Goal: Check status: Check status

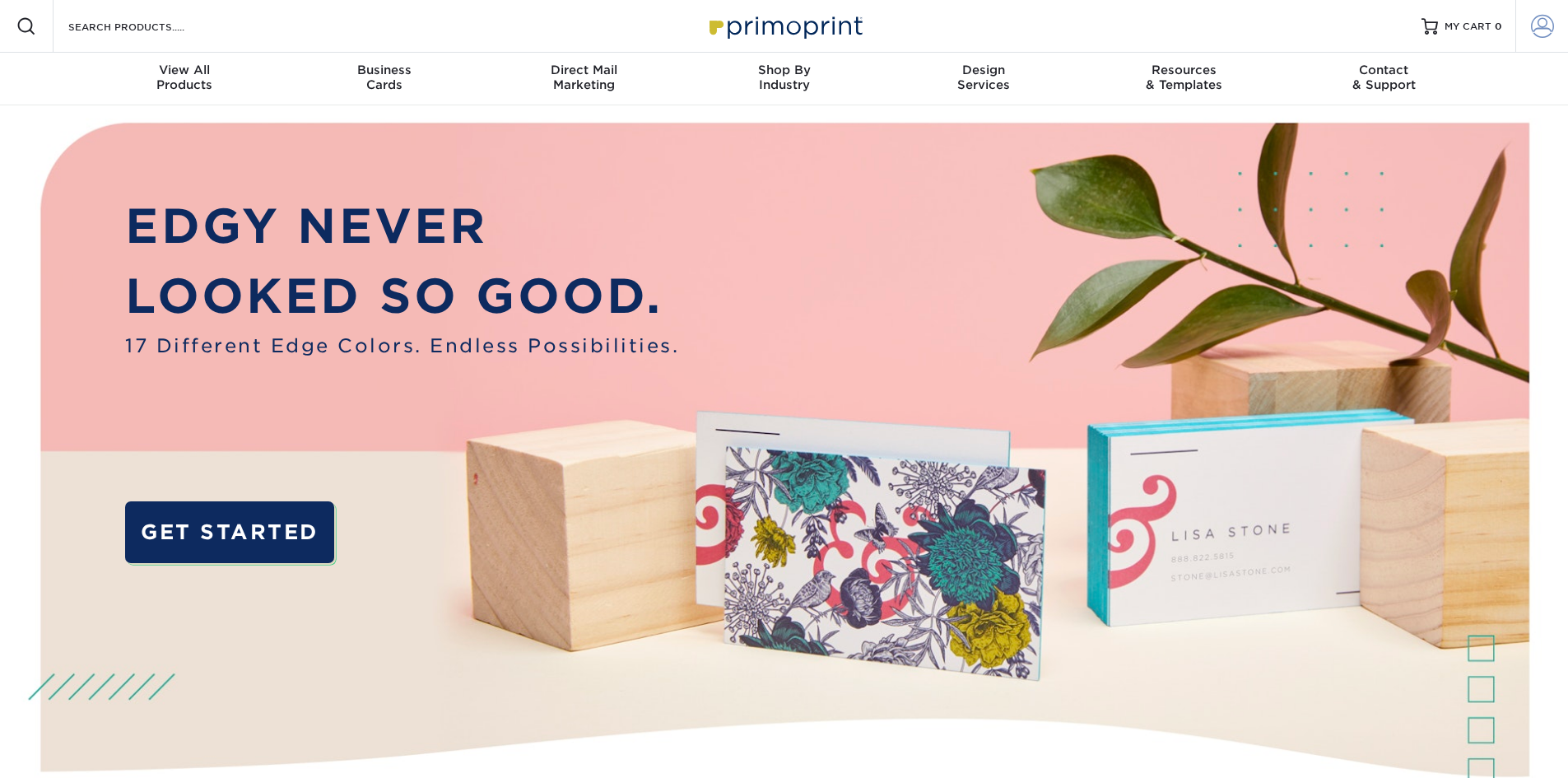
click at [1541, 26] on span at bounding box center [1543, 27] width 23 height 23
type input "[EMAIL_ADDRESS][DOMAIN_NAME]"
click at [1544, 25] on span at bounding box center [1543, 27] width 23 height 23
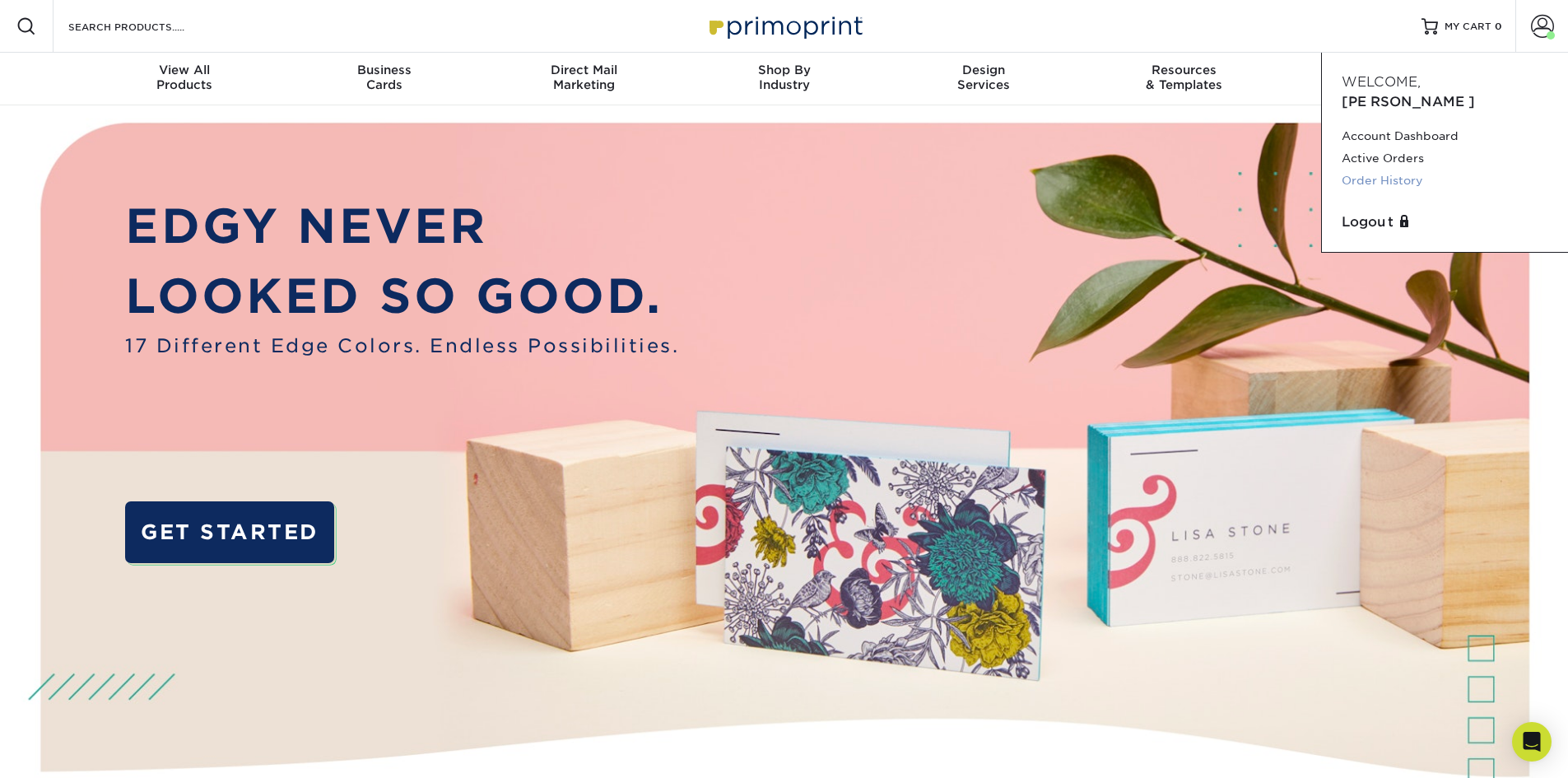
click at [1377, 169] on link "Order History" at bounding box center [1445, 180] width 207 height 22
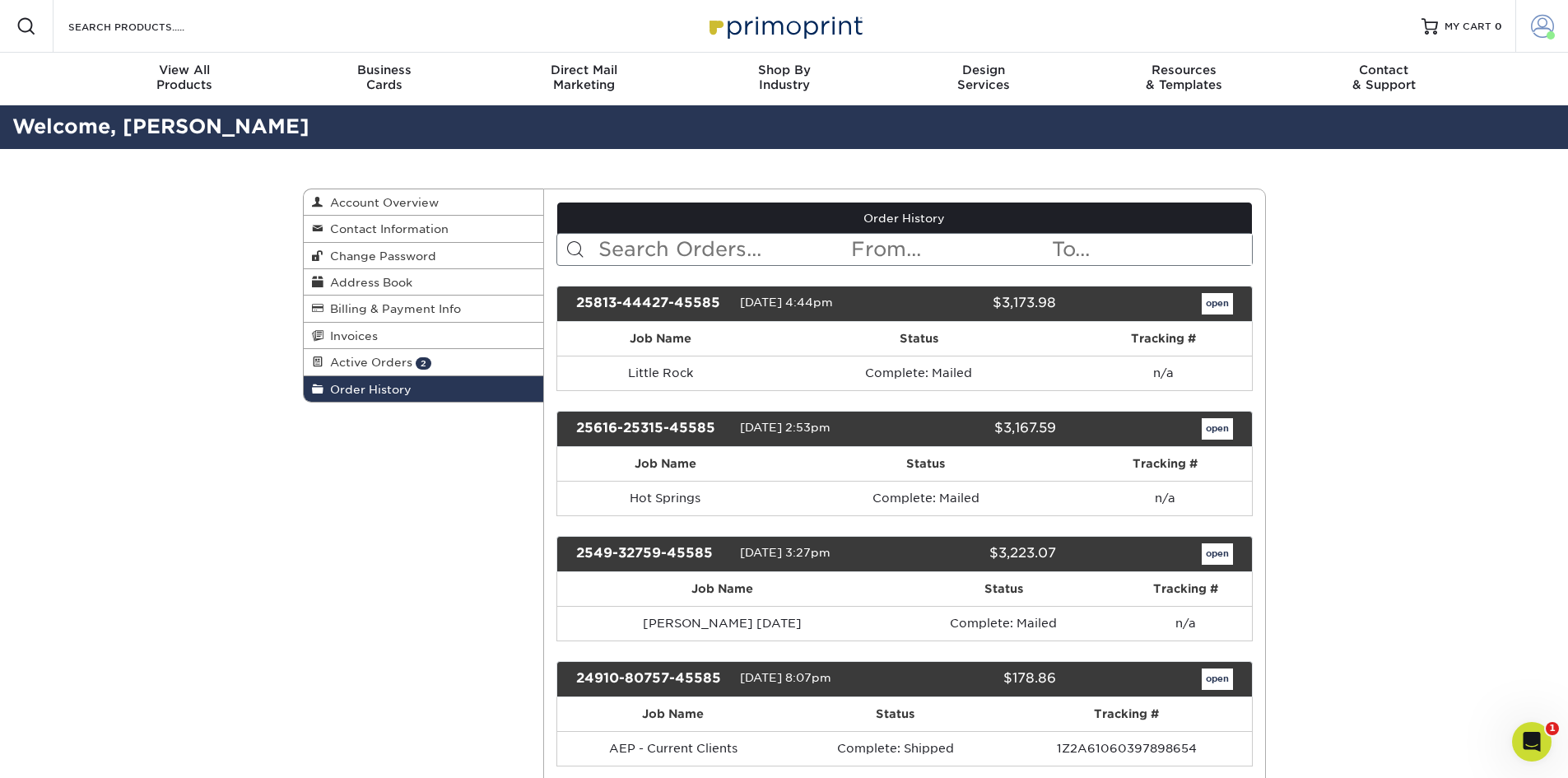
click at [1539, 27] on span at bounding box center [1543, 27] width 23 height 23
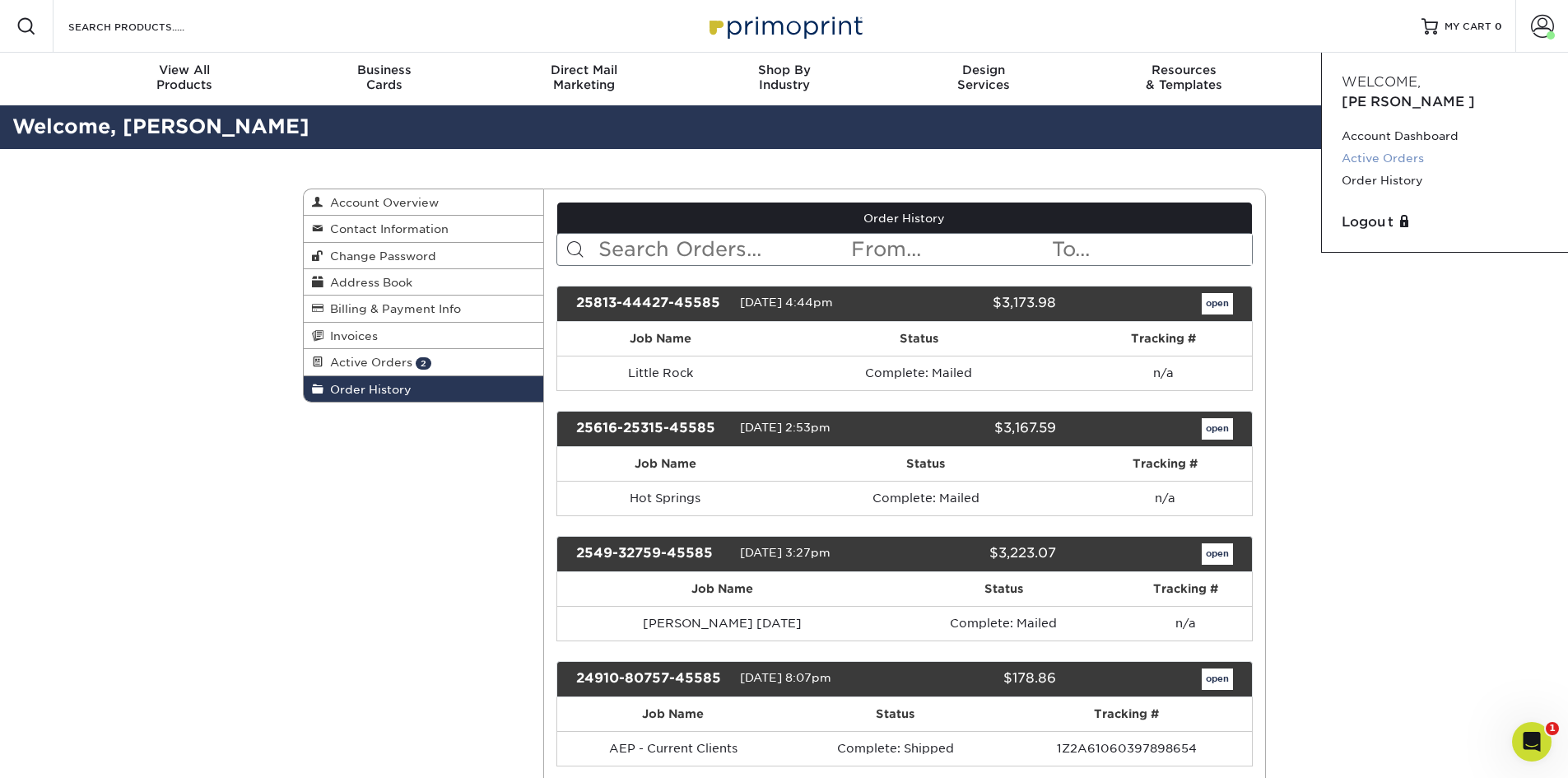
click at [1383, 147] on link "Active Orders" at bounding box center [1445, 158] width 207 height 22
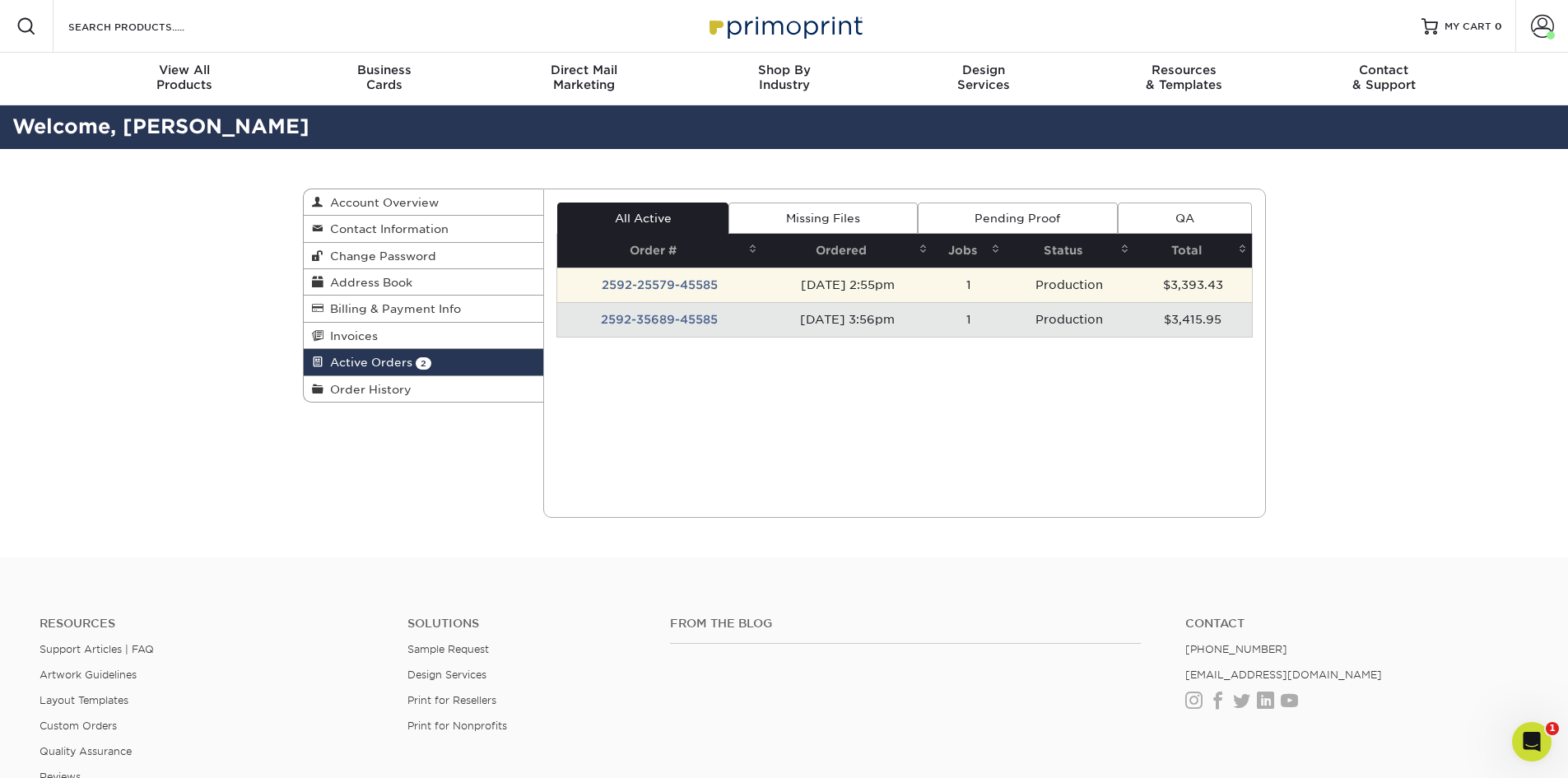
click at [661, 285] on td "2592-25579-45585" at bounding box center [659, 285] width 205 height 35
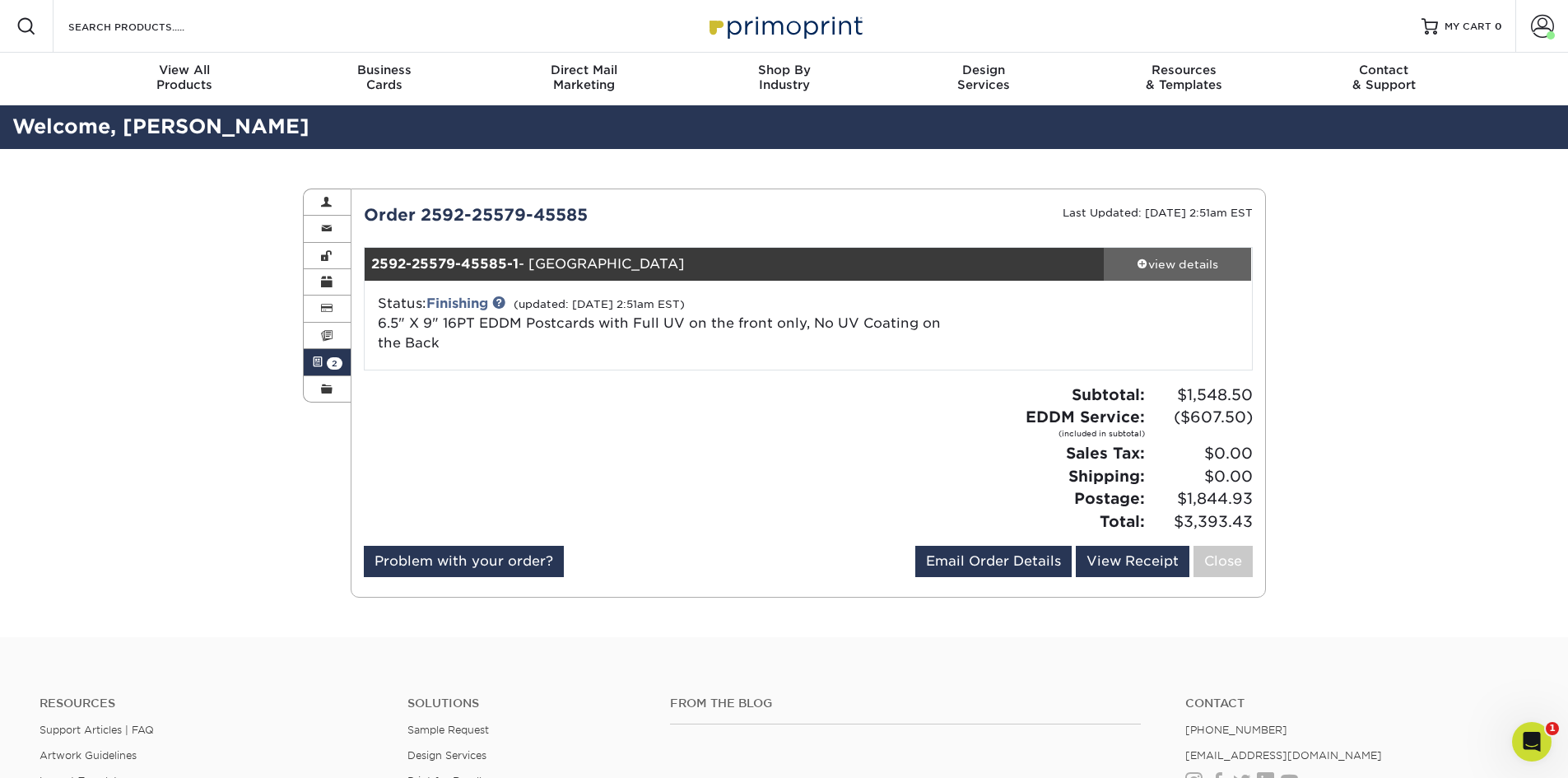
click at [1150, 262] on div "view details" at bounding box center [1178, 264] width 148 height 17
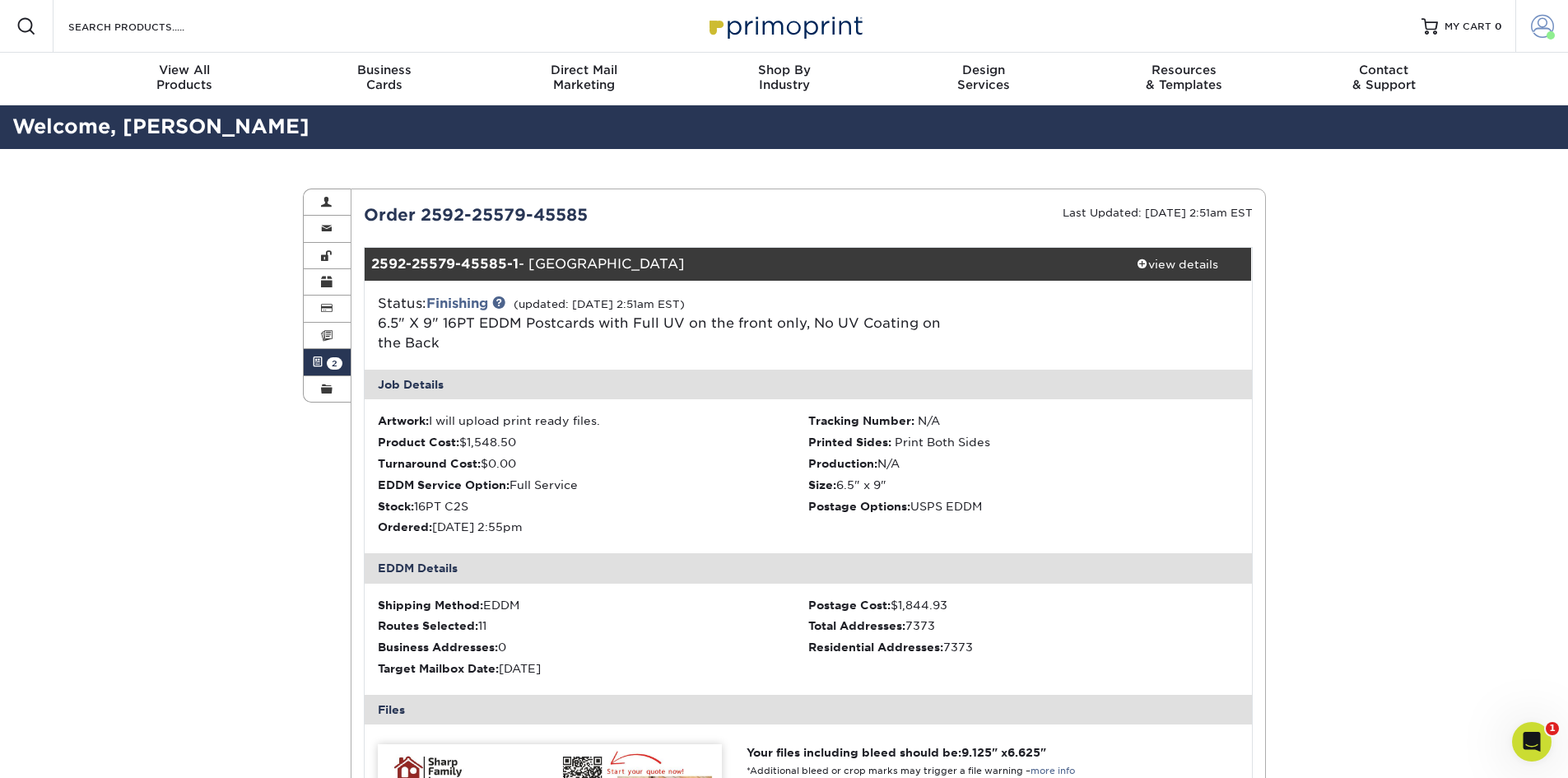
click at [1535, 25] on span at bounding box center [1543, 27] width 23 height 23
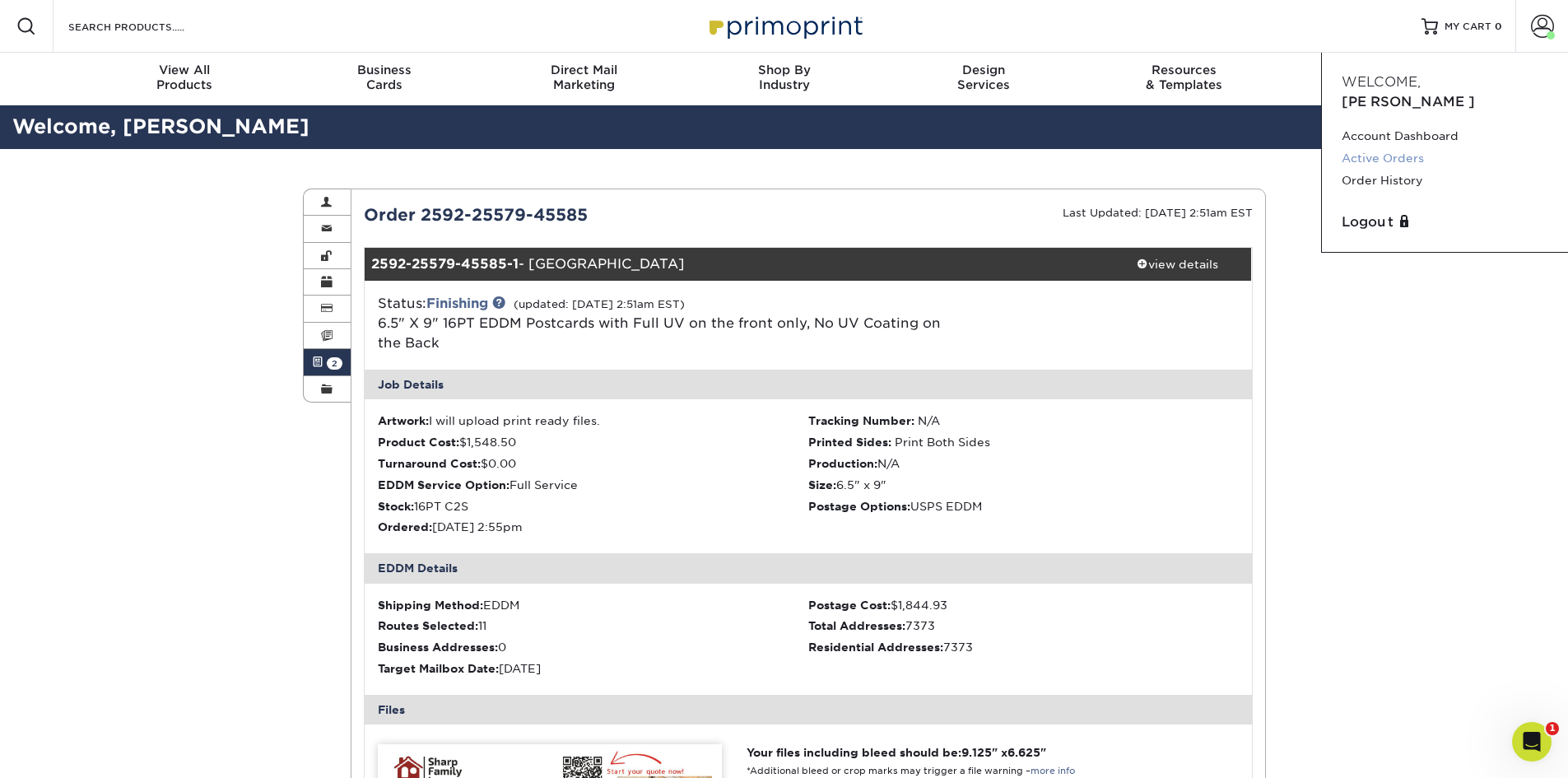
click at [1379, 147] on link "Active Orders" at bounding box center [1445, 158] width 207 height 22
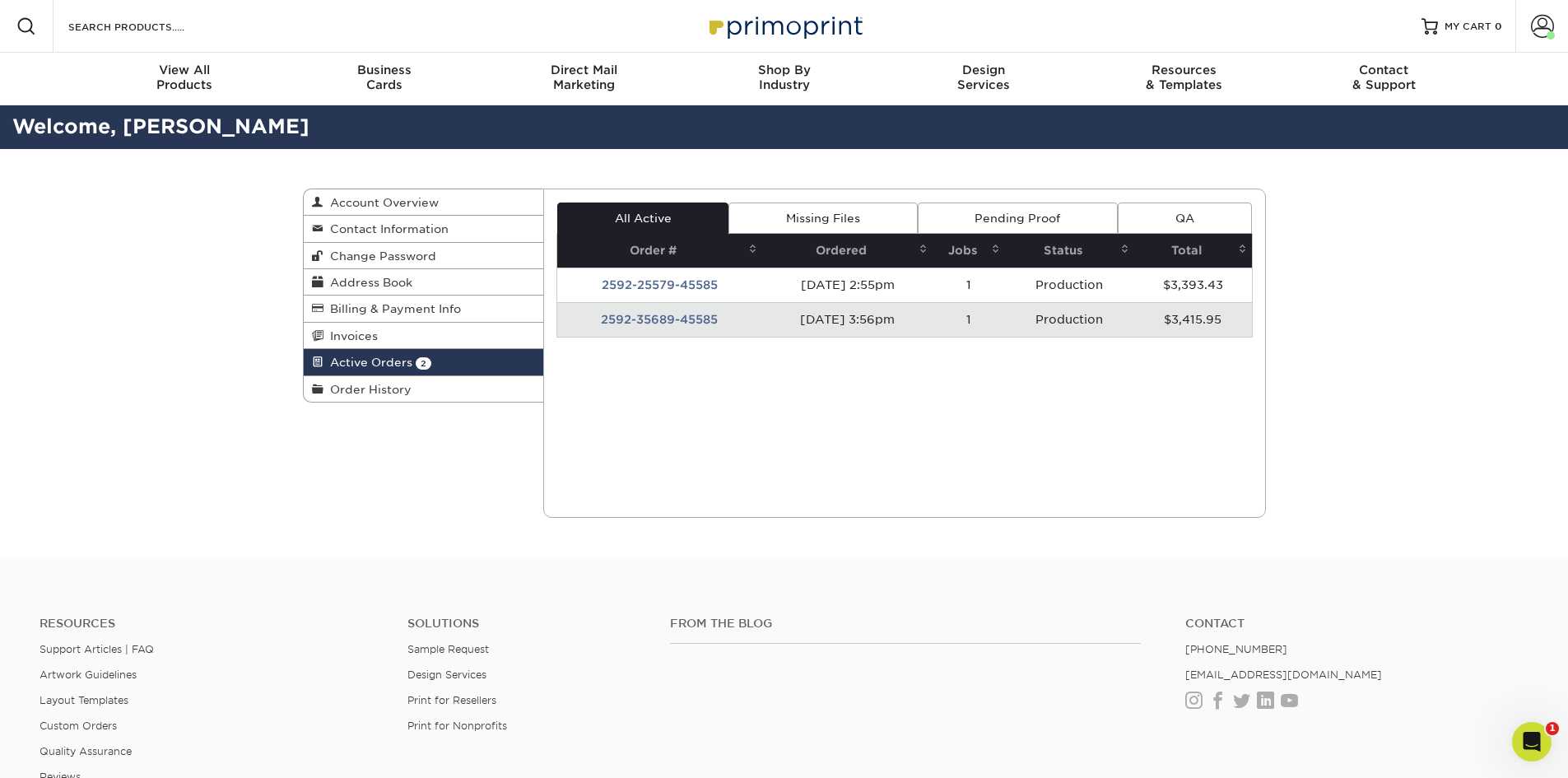
click at [646, 317] on td "2592-35689-45585" at bounding box center [659, 320] width 205 height 35
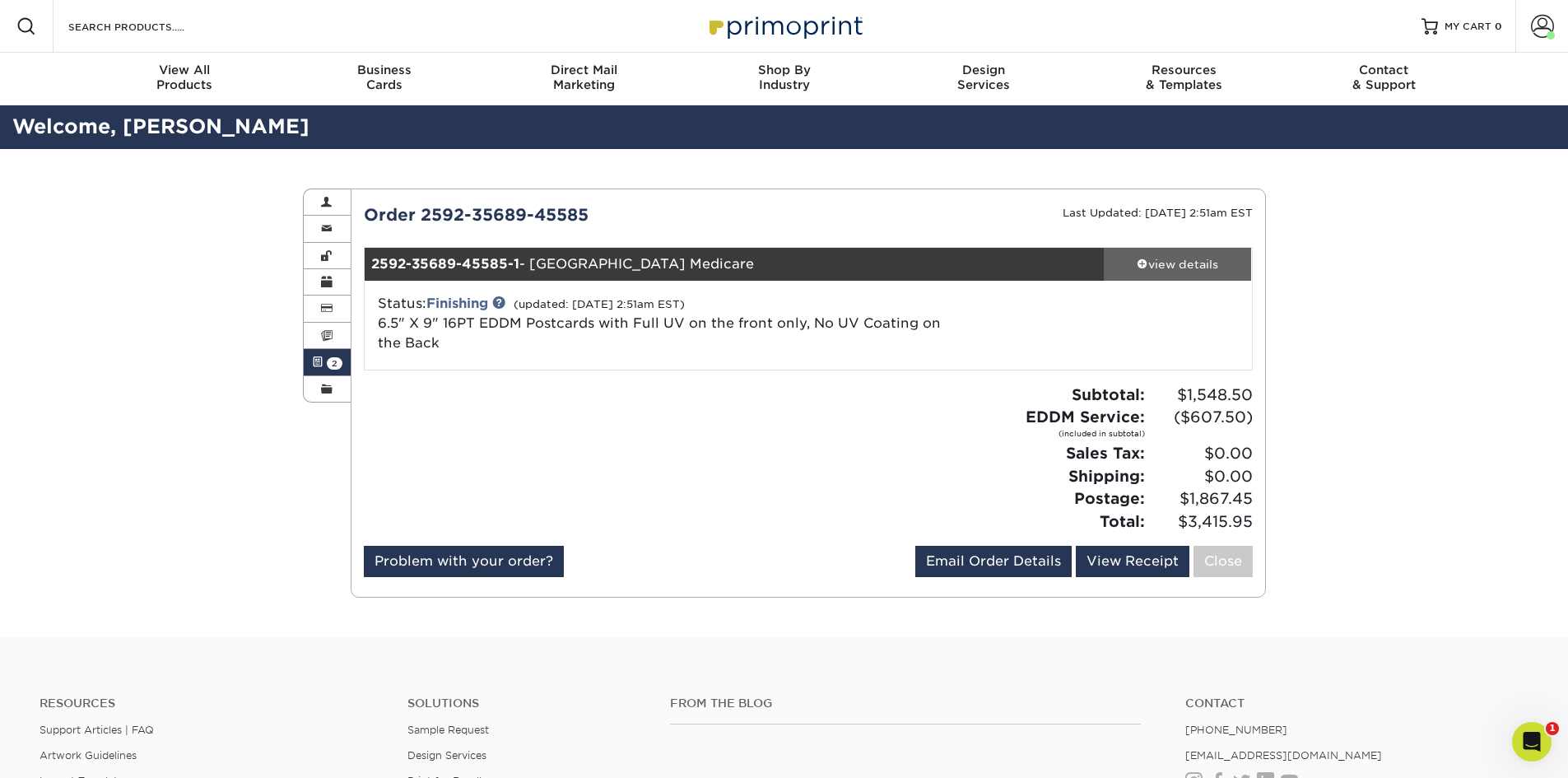
click at [1174, 262] on div "view details" at bounding box center [1178, 264] width 148 height 17
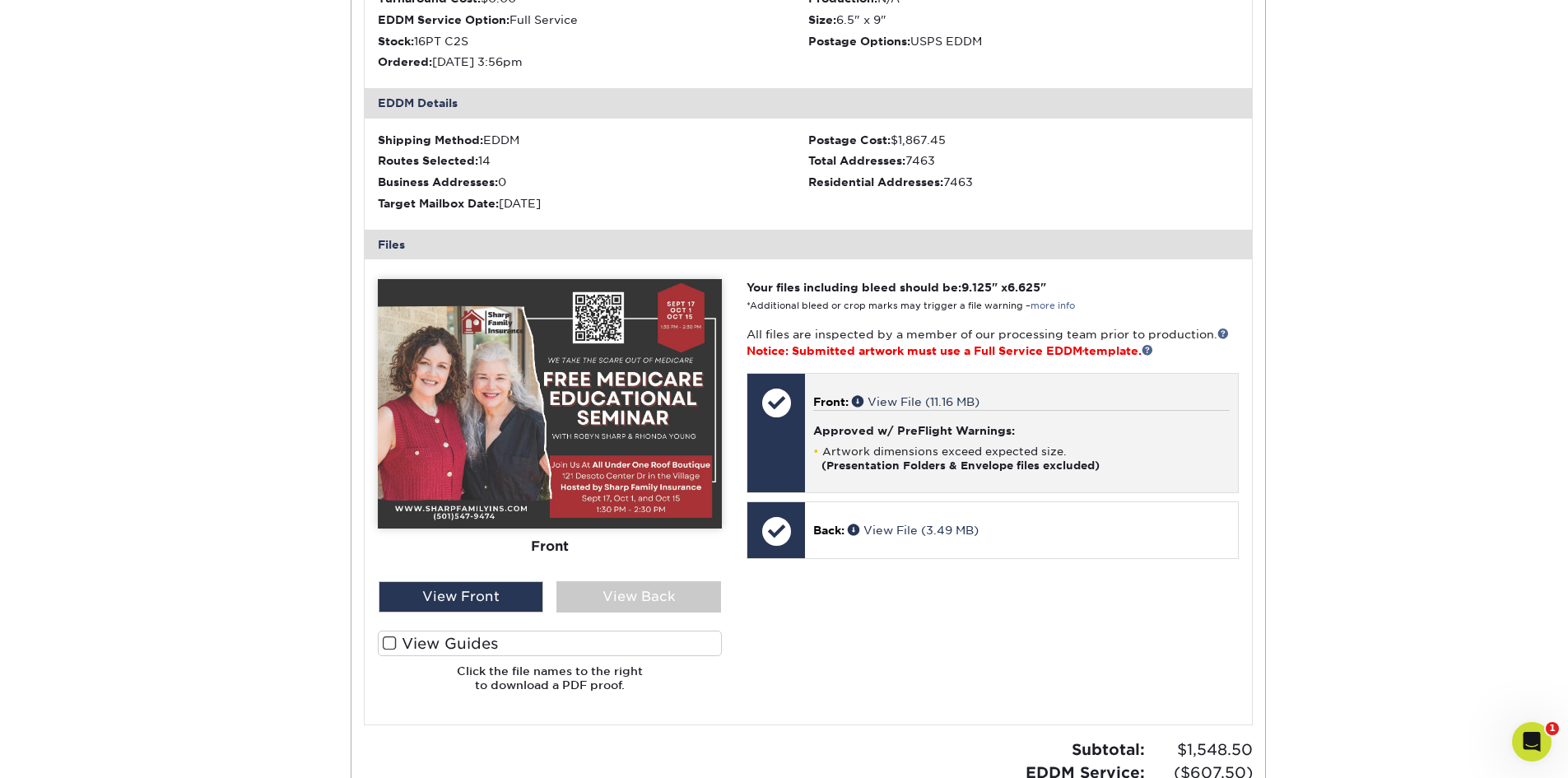
scroll to position [494, 0]
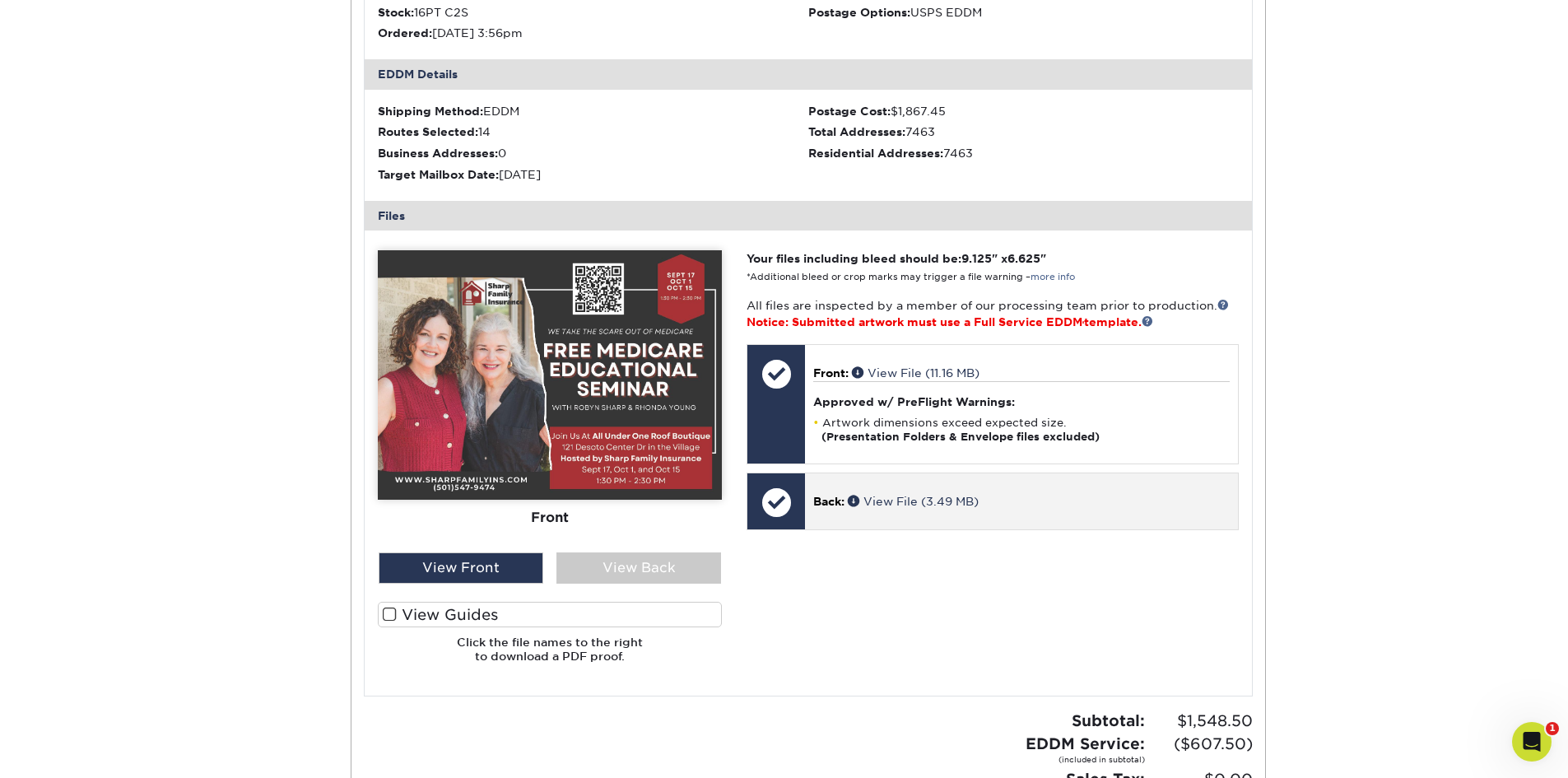
click at [1026, 494] on p "Back: View File (3.49 MB)" at bounding box center [1021, 502] width 416 height 17
click at [910, 497] on link "View File (3.49 MB)" at bounding box center [914, 502] width 131 height 13
click at [781, 493] on div at bounding box center [776, 502] width 57 height 57
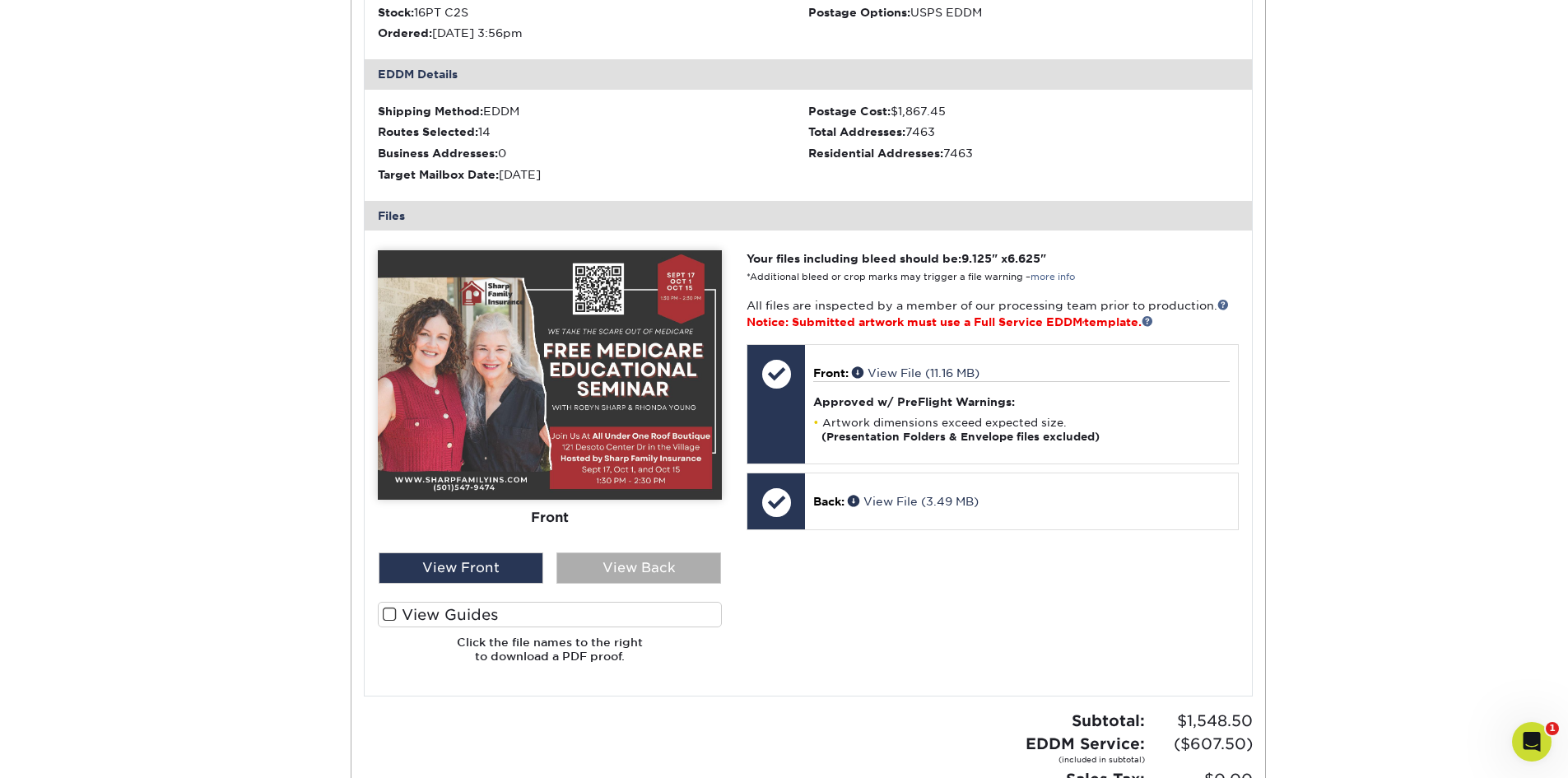
click at [669, 569] on div "View Back" at bounding box center [639, 568] width 164 height 32
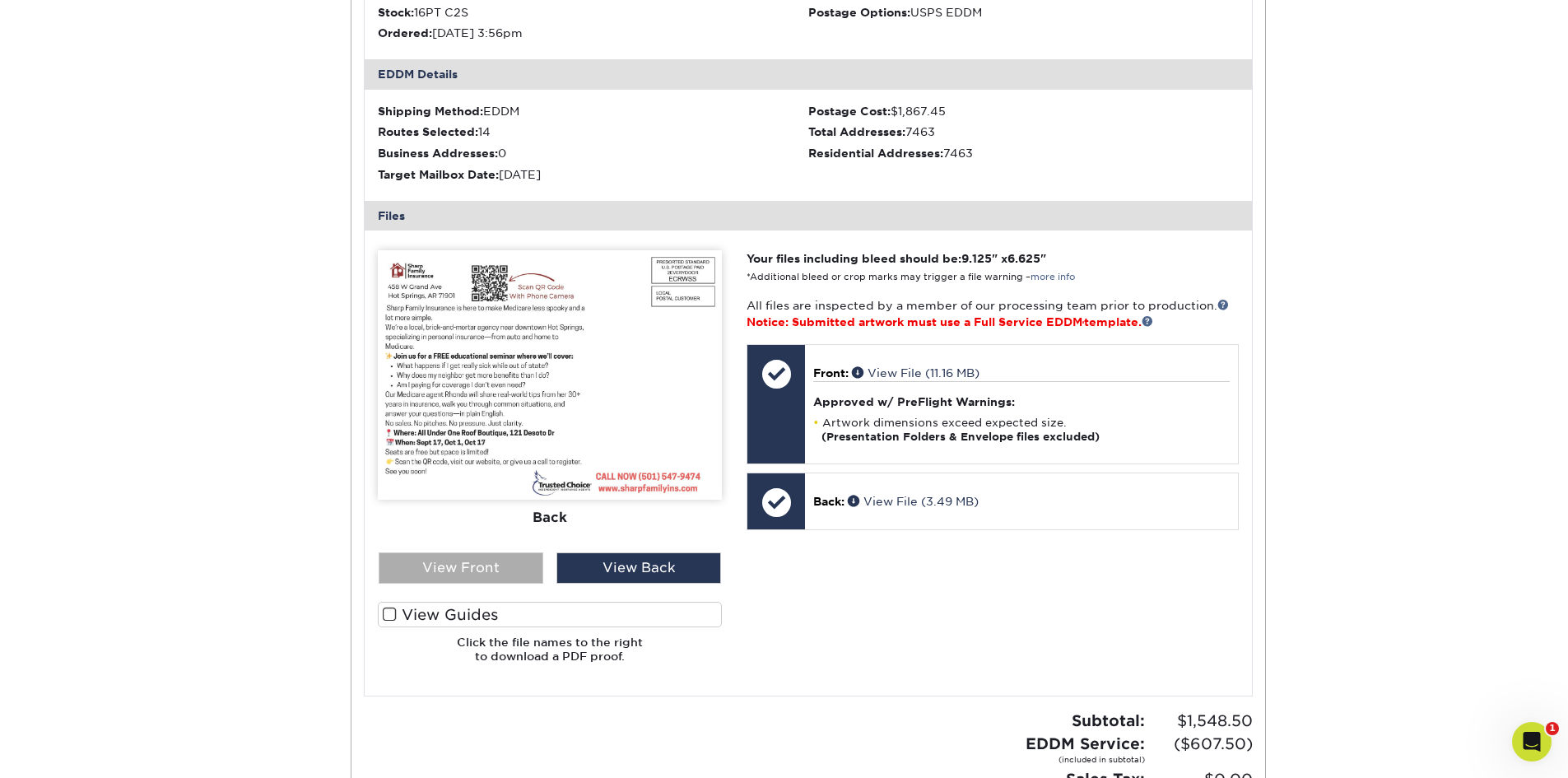
click at [434, 576] on div "View Front" at bounding box center [461, 568] width 164 height 32
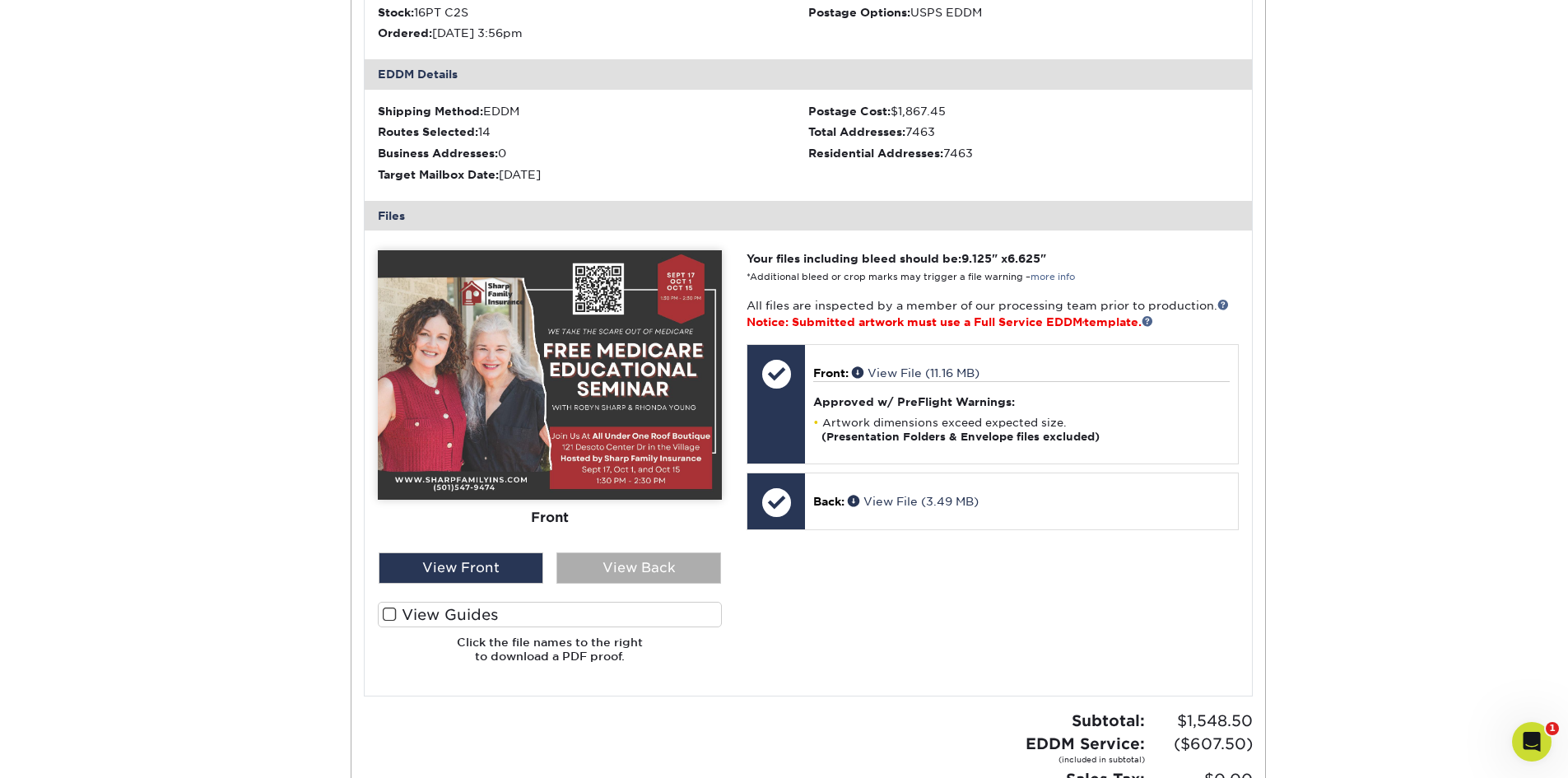
click at [626, 571] on div "View Back" at bounding box center [639, 568] width 164 height 32
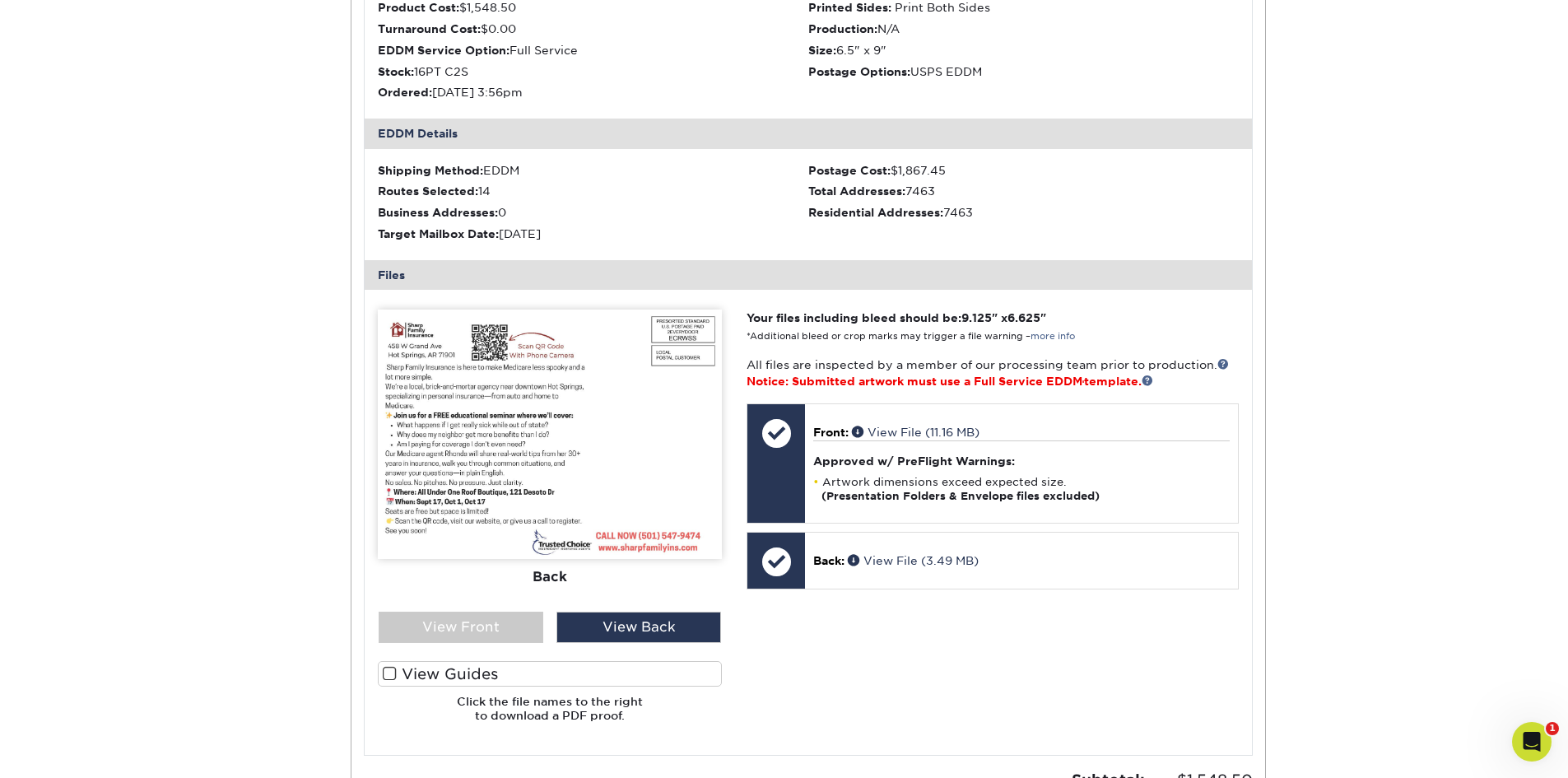
scroll to position [0, 0]
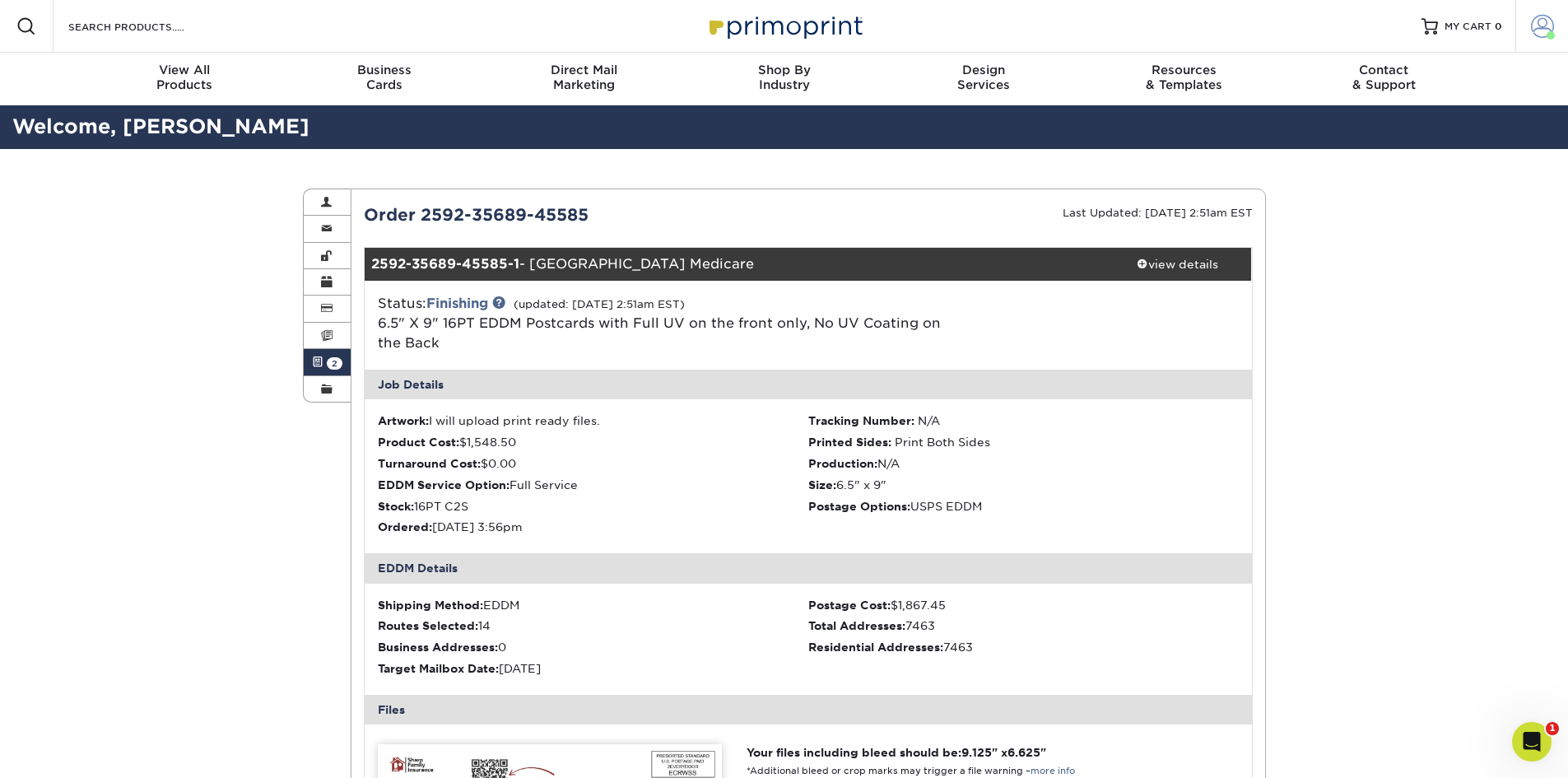
click at [1550, 31] on span at bounding box center [1543, 27] width 23 height 23
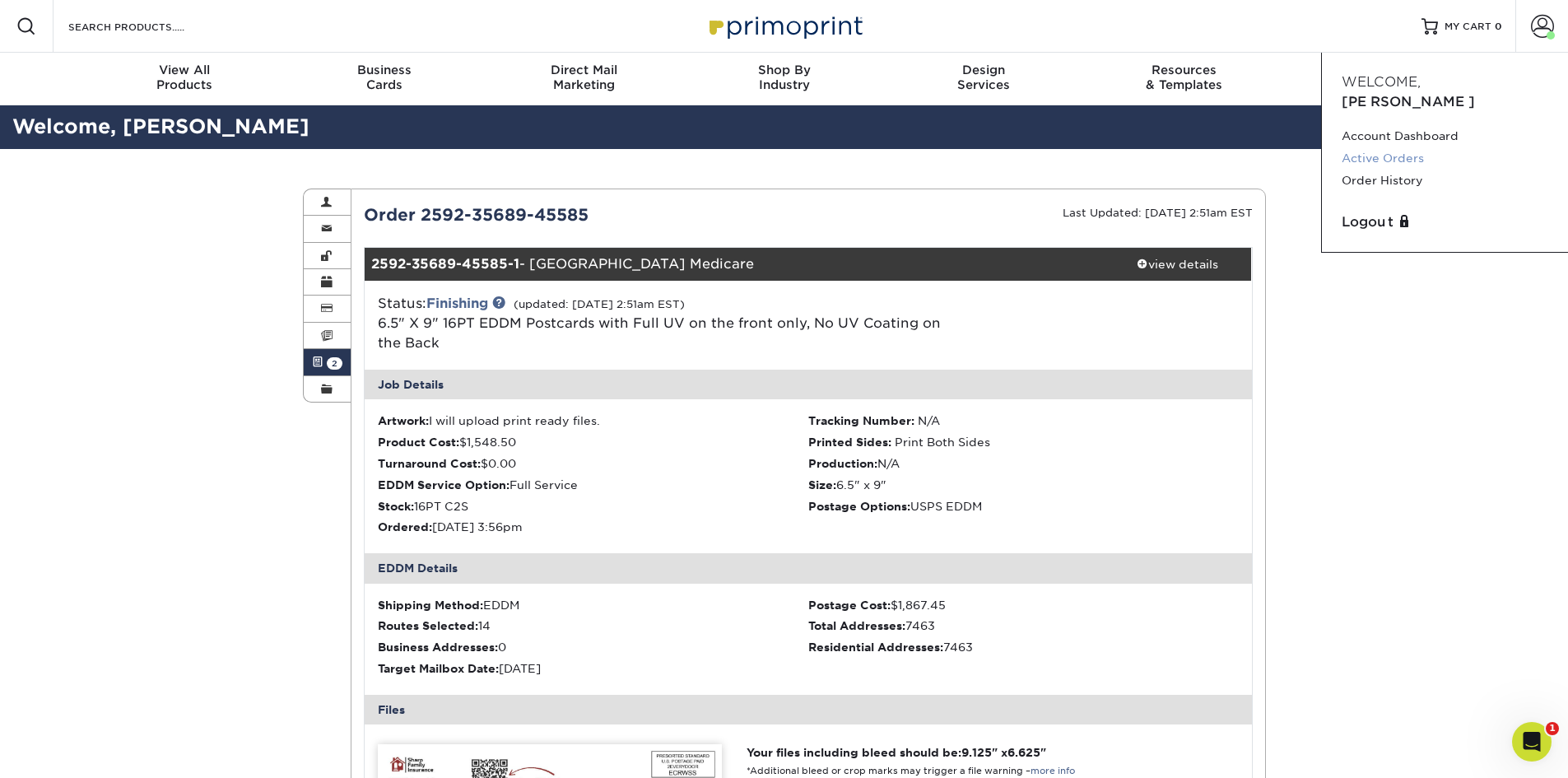
click at [1379, 147] on link "Active Orders" at bounding box center [1445, 158] width 207 height 22
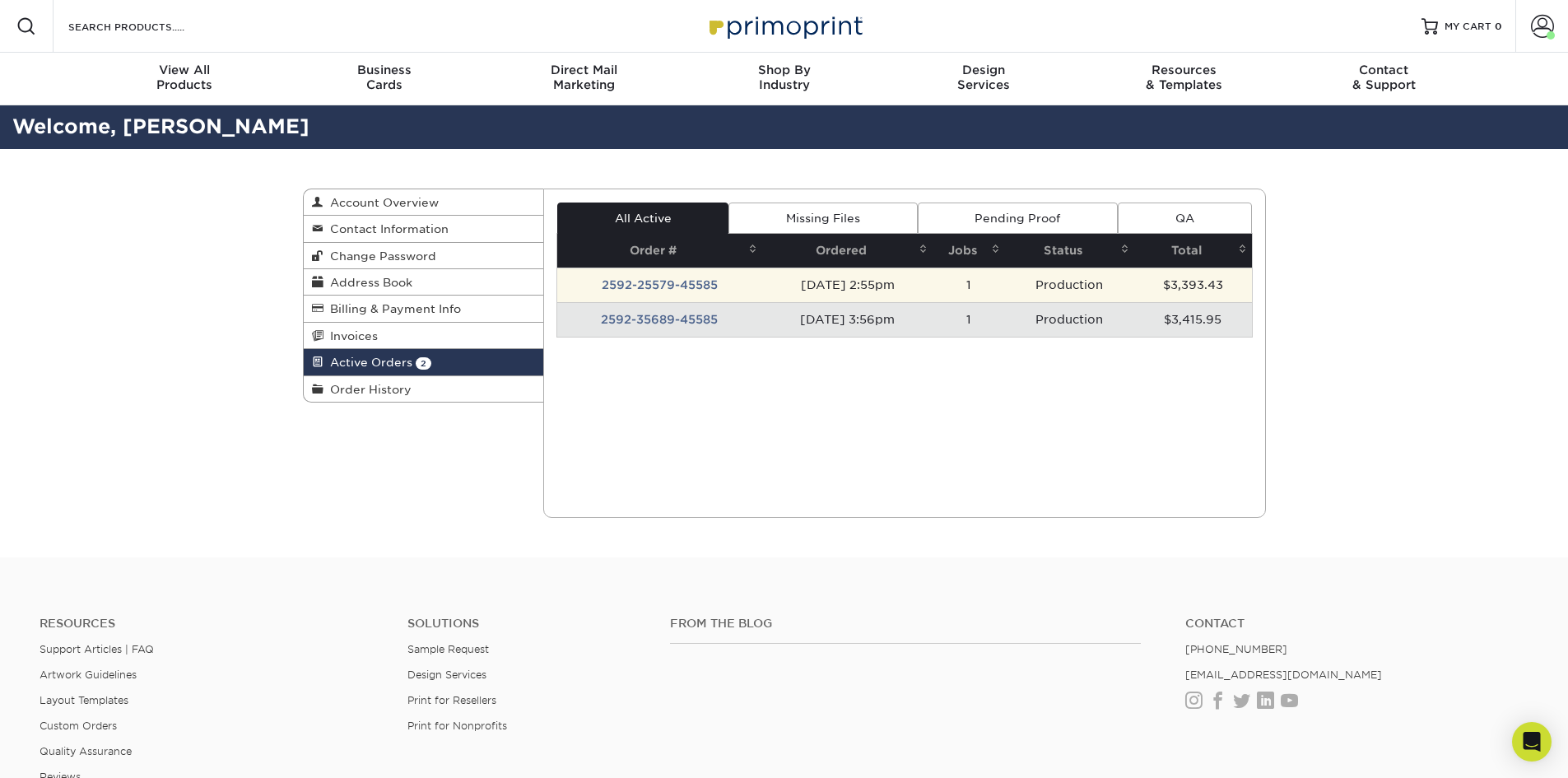
click at [627, 282] on td "2592-25579-45585" at bounding box center [659, 285] width 205 height 35
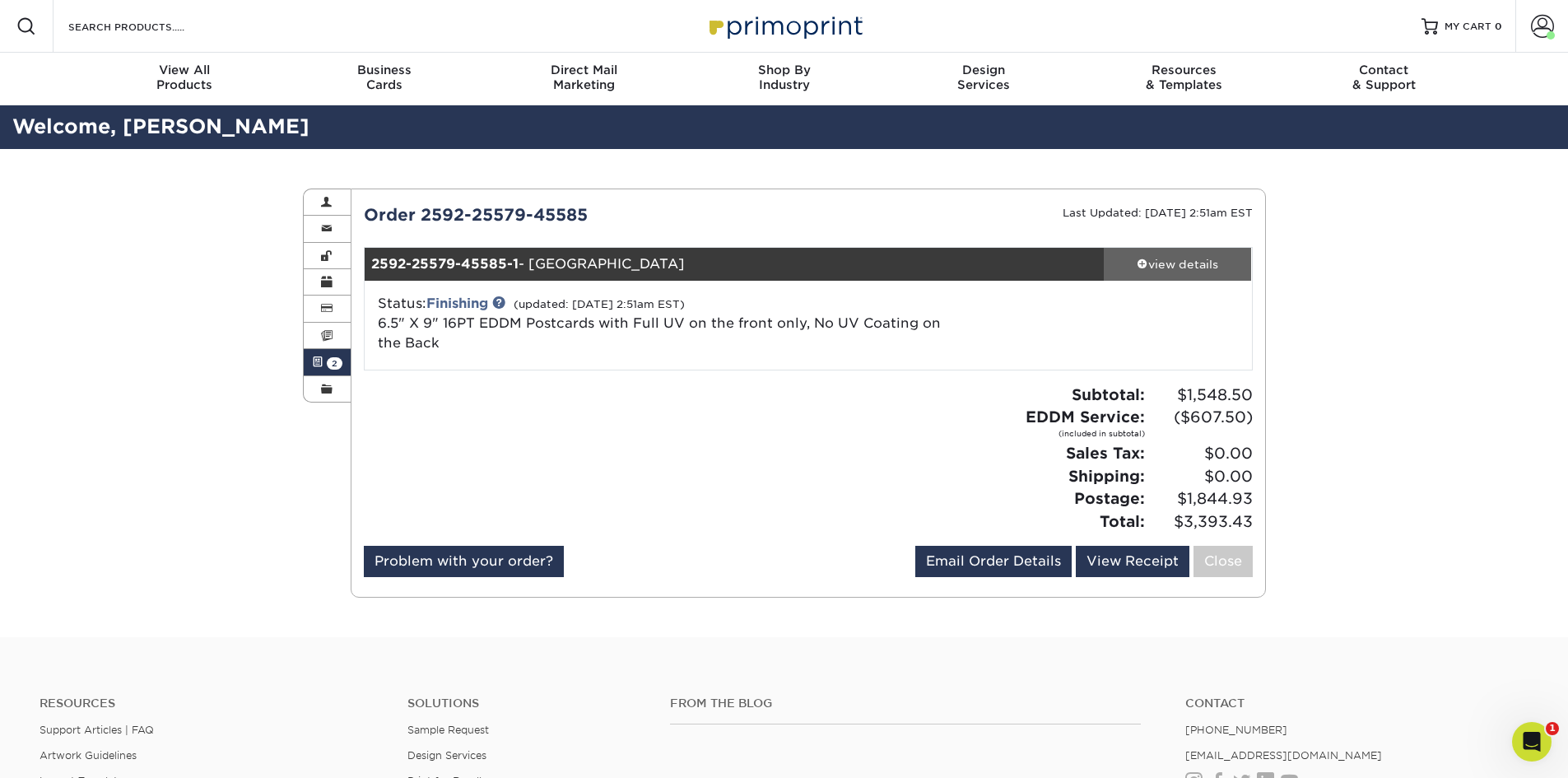
click at [1142, 260] on span at bounding box center [1143, 263] width 12 height 12
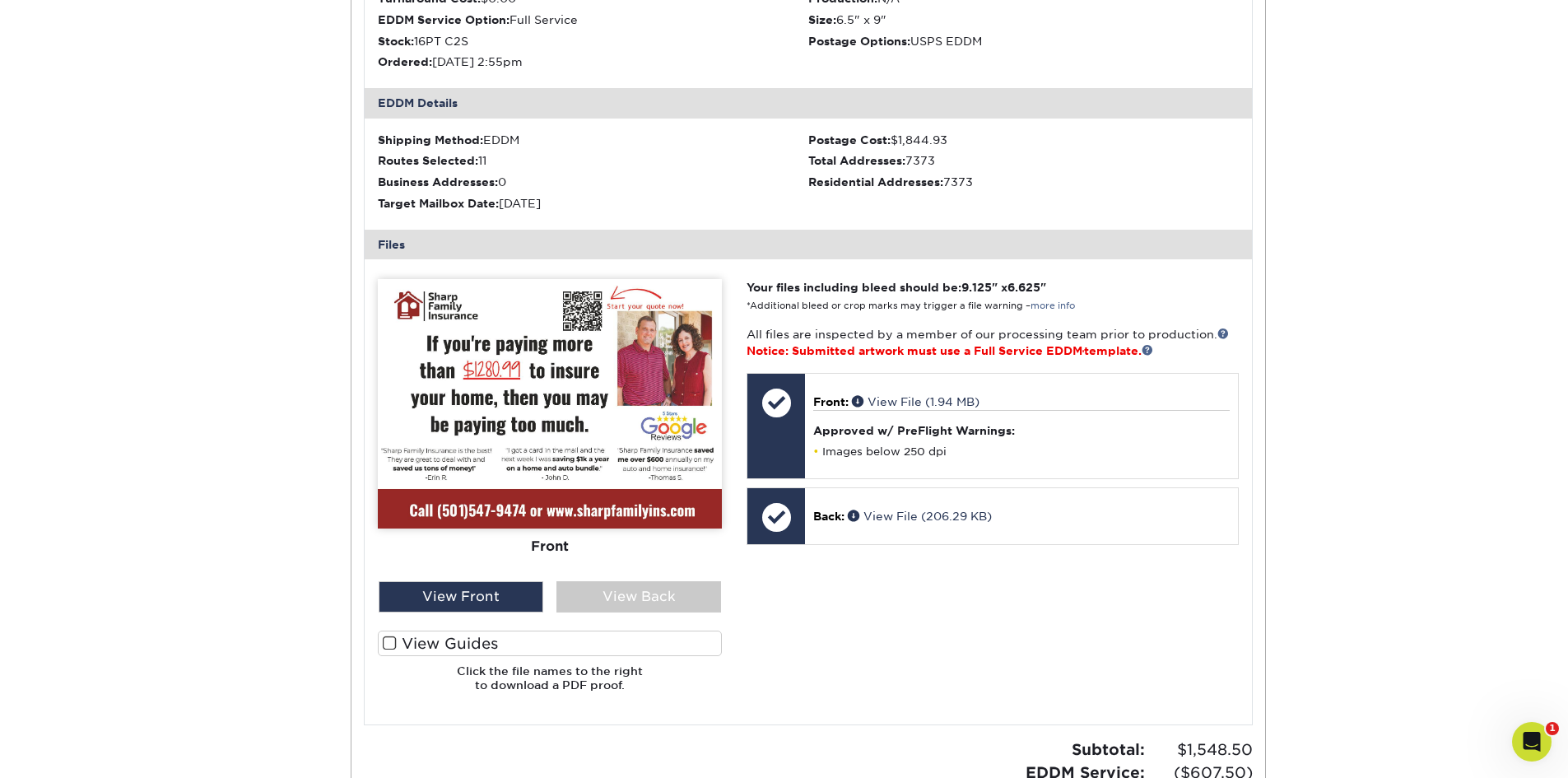
scroll to position [494, 0]
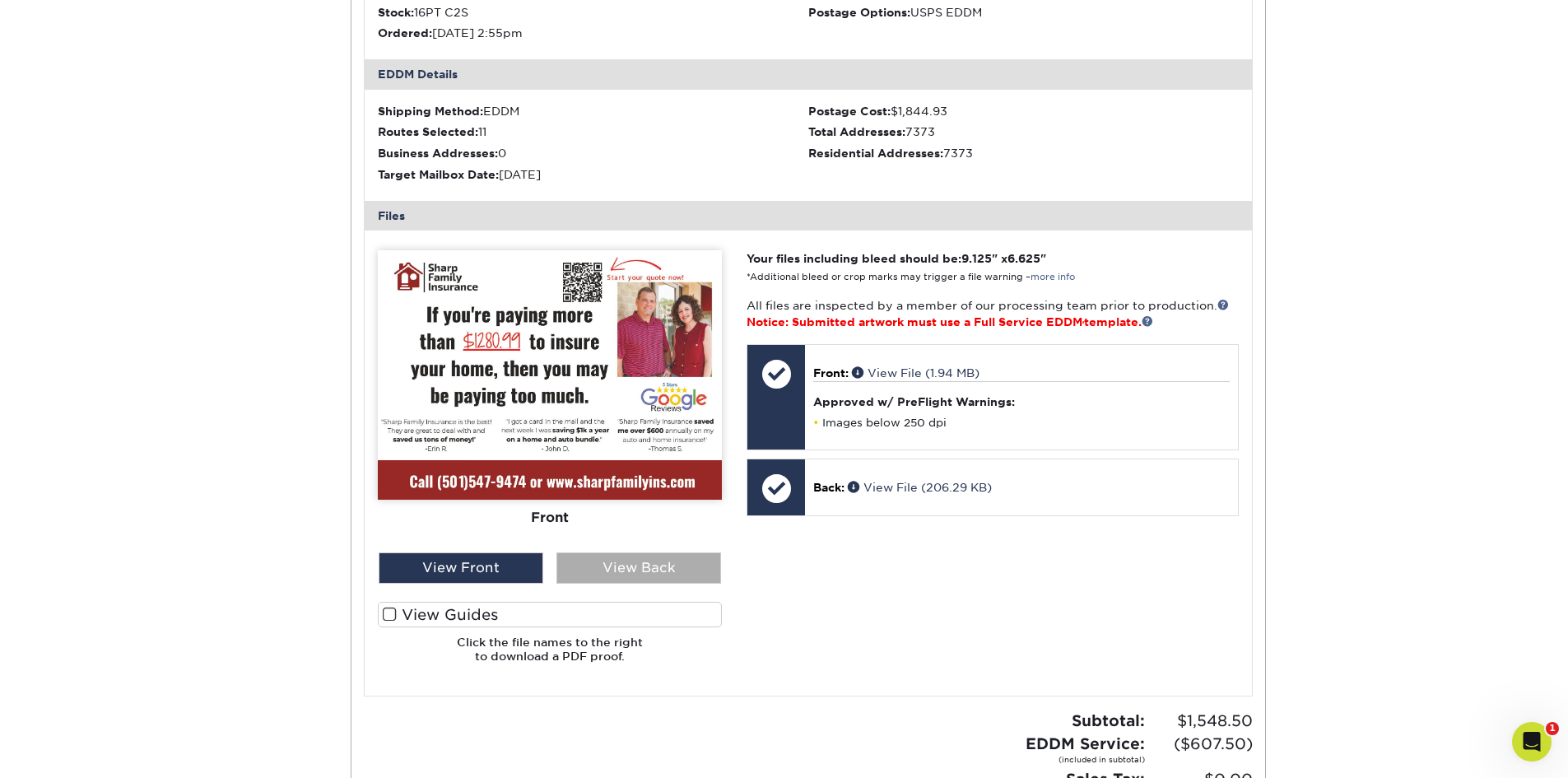
click at [628, 561] on div "View Back" at bounding box center [639, 568] width 164 height 32
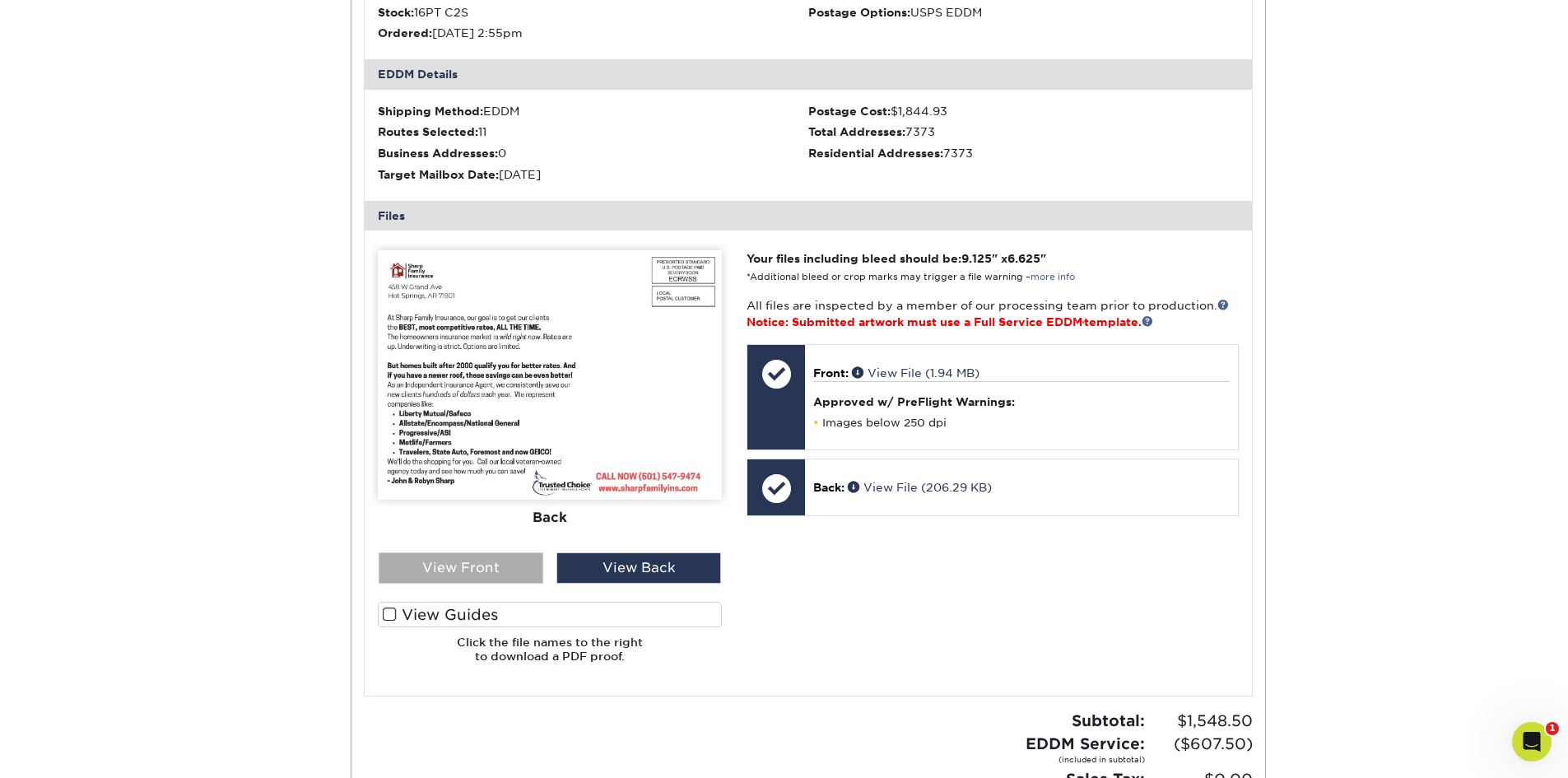
click at [517, 561] on div "View Front" at bounding box center [461, 568] width 164 height 32
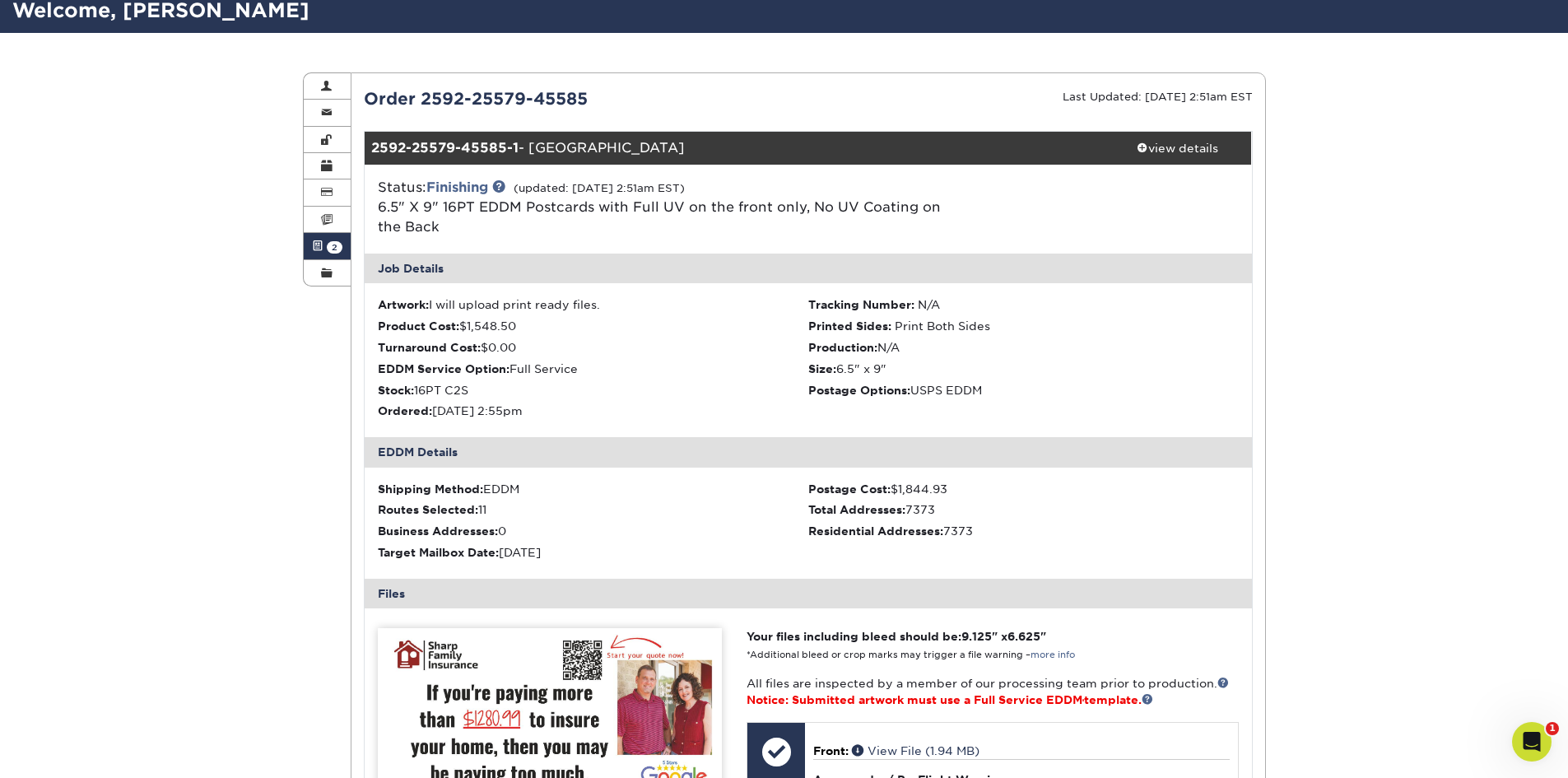
scroll to position [0, 0]
